Goal: Transaction & Acquisition: Purchase product/service

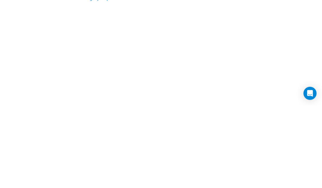
click at [95, 65] on input "Login" at bounding box center [94, 65] width 23 height 13
click at [140, 65] on link "Create Account" at bounding box center [136, 65] width 56 height 13
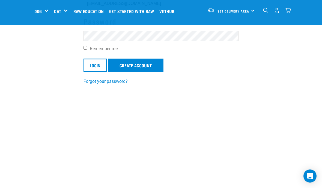
click at [100, 65] on input "Login" at bounding box center [94, 65] width 23 height 13
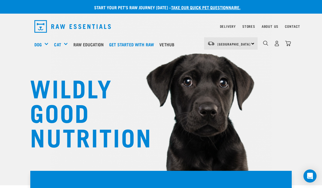
click at [276, 44] on img "dropdown navigation" at bounding box center [277, 44] width 6 height 6
click at [277, 45] on img "dropdown navigation" at bounding box center [277, 44] width 6 height 6
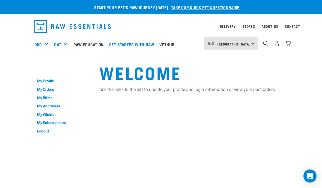
click at [0, 0] on div "Shop All Dog" at bounding box center [0, 0] width 0 height 0
click at [0, 0] on div "Mixes & Minces" at bounding box center [0, 0] width 0 height 0
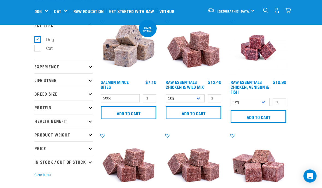
scroll to position [22, 0]
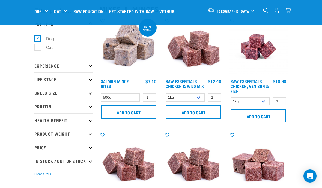
click at [263, 115] on input "Add to cart" at bounding box center [259, 115] width 56 height 13
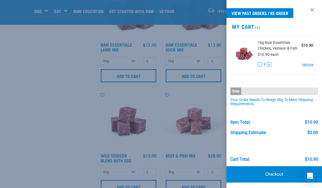
scroll to position [172, 0]
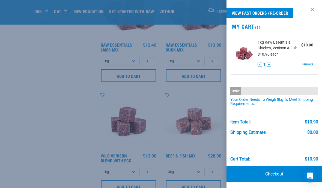
click at [207, 112] on div at bounding box center [161, 94] width 322 height 188
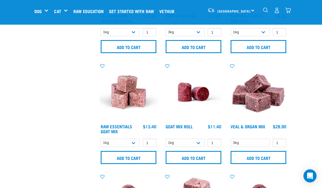
scroll to position [313, 0]
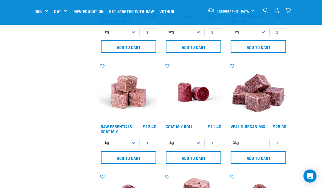
click at [262, 157] on input "Add to cart" at bounding box center [259, 157] width 56 height 13
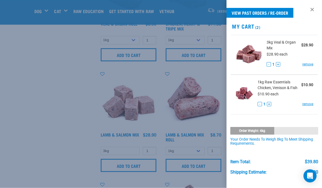
scroll to position [527, 0]
click at [23, 157] on div at bounding box center [161, 94] width 322 height 188
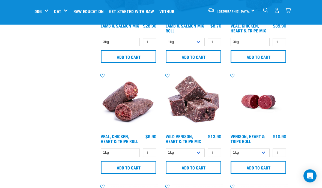
scroll to position [636, 0]
click at [195, 165] on input "Add to cart" at bounding box center [194, 167] width 56 height 13
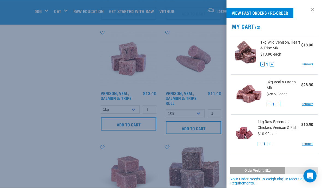
scroll to position [790, 0]
click at [46, 153] on div at bounding box center [161, 94] width 322 height 188
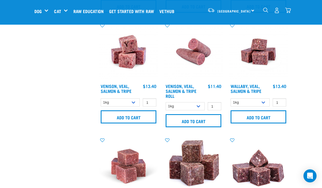
scroll to position [797, 0]
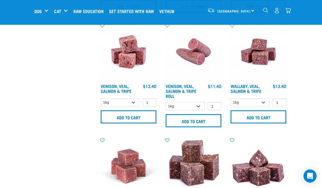
click at [261, 122] on input "Add to cart" at bounding box center [259, 117] width 56 height 13
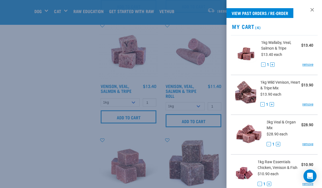
click at [47, 159] on div at bounding box center [161, 94] width 322 height 188
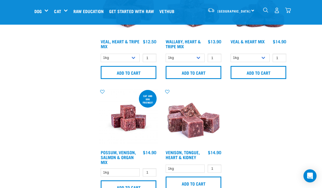
scroll to position [1067, 0]
click at [196, 187] on input "Add to cart" at bounding box center [194, 183] width 56 height 13
click at [138, 188] on input "Add to cart" at bounding box center [129, 187] width 56 height 13
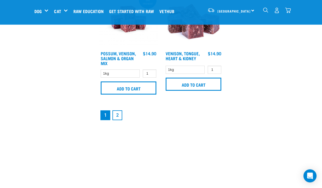
scroll to position [1166, 0]
click at [119, 120] on link "2" at bounding box center [117, 116] width 10 height 10
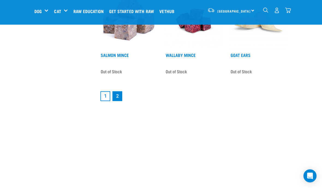
scroll to position [1033, 0]
click at [106, 99] on link "1" at bounding box center [105, 96] width 10 height 10
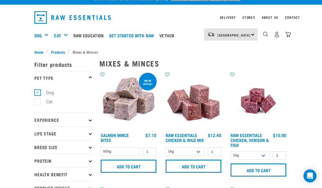
scroll to position [9, 0]
click at [199, 173] on input "Add to cart" at bounding box center [194, 166] width 56 height 13
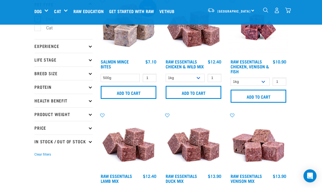
scroll to position [41, 0]
click at [271, 95] on input "Add to cart" at bounding box center [259, 96] width 56 height 13
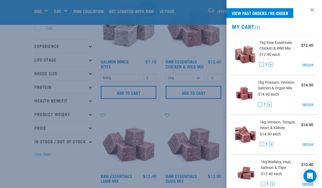
click at [67, 188] on div at bounding box center [161, 94] width 322 height 188
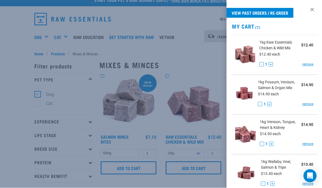
scroll to position [7, 0]
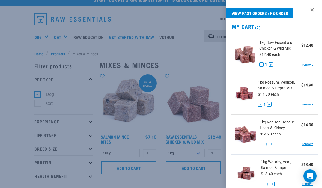
click at [17, 104] on div at bounding box center [161, 94] width 322 height 188
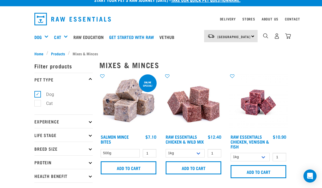
click at [40, 105] on label "Cat" at bounding box center [45, 103] width 17 height 7
click at [38, 104] on input "Cat" at bounding box center [36, 103] width 4 height 4
checkbox input "true"
click at [38, 95] on label "Dog" at bounding box center [46, 94] width 19 height 7
click at [38, 95] on input "Dog" at bounding box center [36, 94] width 4 height 4
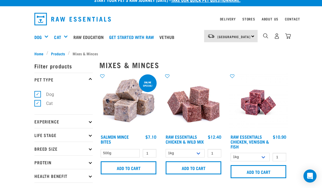
checkbox input "false"
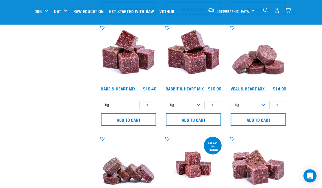
scroll to position [236, 0]
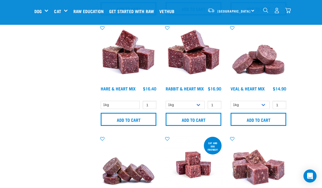
click at [266, 118] on input "Add to cart" at bounding box center [259, 119] width 56 height 13
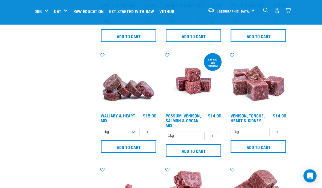
click at [126, 147] on input "Add to cart" at bounding box center [129, 147] width 56 height 13
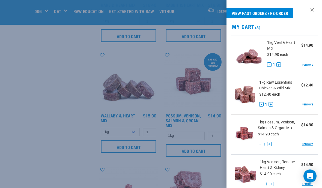
click at [51, 159] on div at bounding box center [161, 94] width 322 height 188
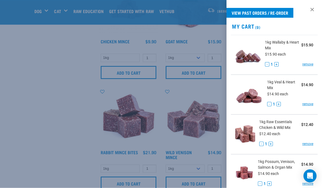
scroll to position [509, 0]
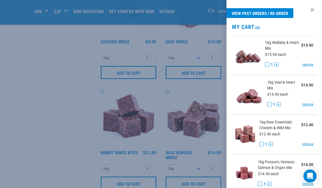
click at [45, 176] on div at bounding box center [161, 94] width 322 height 188
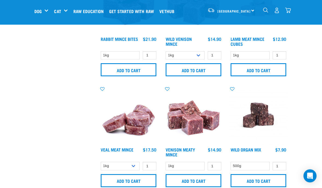
scroll to position [622, 0]
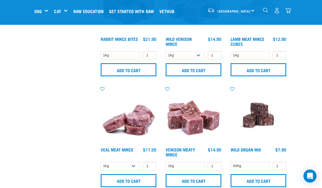
click at [190, 181] on input "Add to cart" at bounding box center [194, 180] width 56 height 13
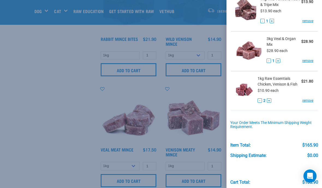
scroll to position [322, 0]
click at [38, 148] on div at bounding box center [161, 94] width 322 height 188
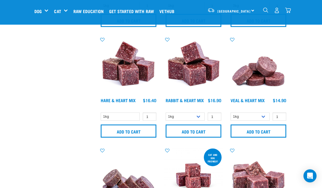
scroll to position [224, 0]
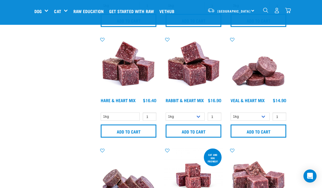
click at [264, 129] on input "Add to cart" at bounding box center [259, 131] width 56 height 13
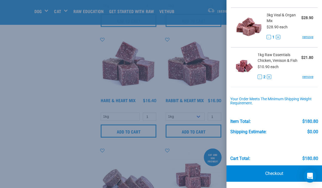
scroll to position [346, 0]
click at [276, 171] on link "Checkout" at bounding box center [273, 174] width 95 height 16
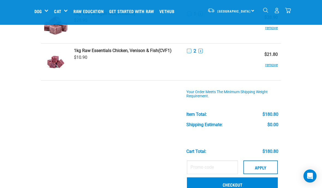
scroll to position [339, 0]
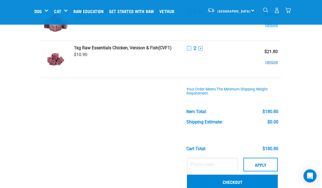
click at [232, 180] on link "Checkout" at bounding box center [232, 182] width 91 height 14
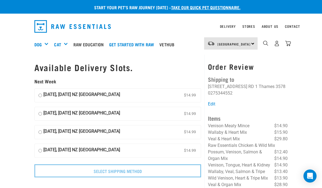
click at [40, 95] on input "[DATE], [DATE] NZ [GEOGRAPHIC_DATA] $14.99" at bounding box center [40, 95] width 4 height 8
radio input "true"
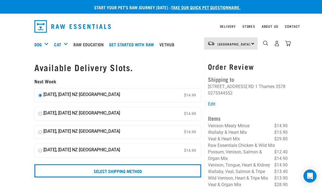
click at [123, 168] on input "Select Shipping Method" at bounding box center [117, 171] width 167 height 13
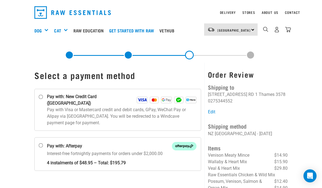
scroll to position [14, 0]
click at [43, 144] on input "Pay with: Afterpay Interest-free fortnightly payments for orders under $2,000.00" at bounding box center [41, 146] width 4 height 4
radio input "true"
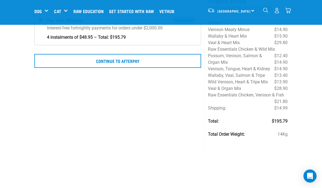
scroll to position [98, 0]
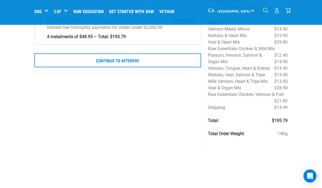
click at [124, 57] on button "Continue to Afterpay" at bounding box center [117, 60] width 167 height 14
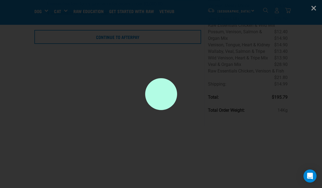
scroll to position [122, 0]
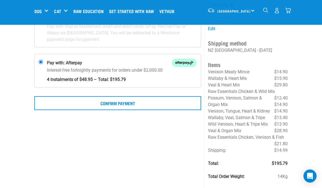
scroll to position [56, 0]
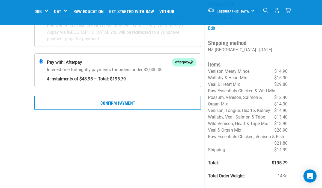
click at [118, 96] on button "Confirm Payment" at bounding box center [117, 103] width 167 height 14
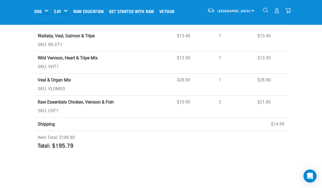
scroll to position [232, 0]
